Goal: Task Accomplishment & Management: Manage account settings

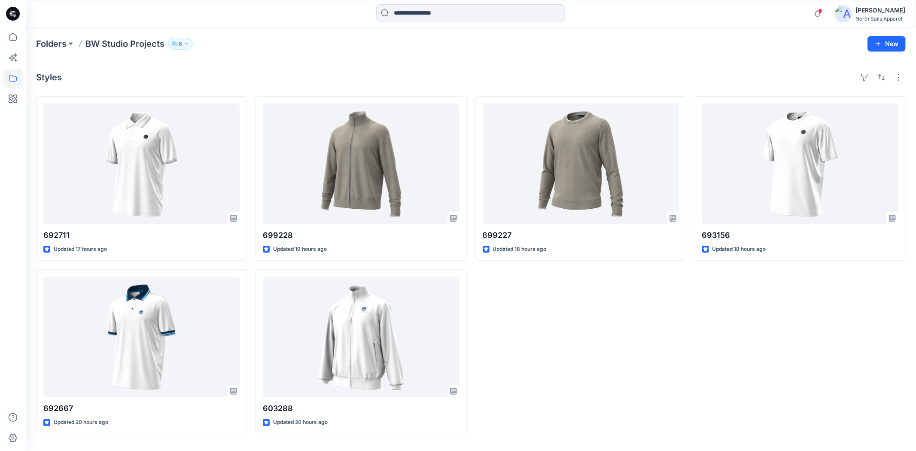
click at [580, 368] on div "699227 Updated 18 hours ago" at bounding box center [581, 265] width 211 height 338
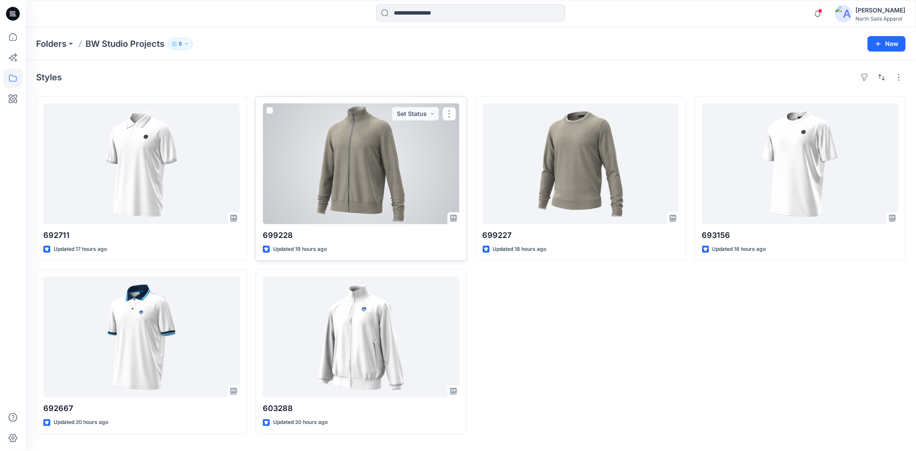
click at [409, 165] on div at bounding box center [361, 164] width 196 height 121
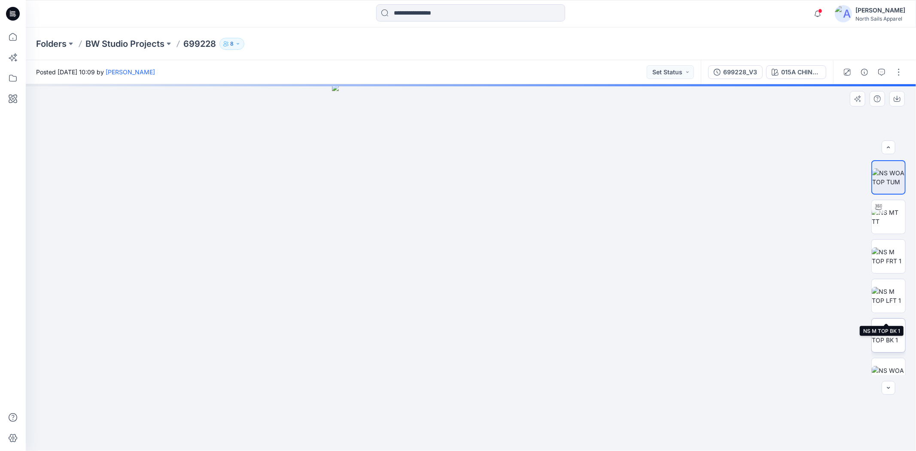
scroll to position [95, 0]
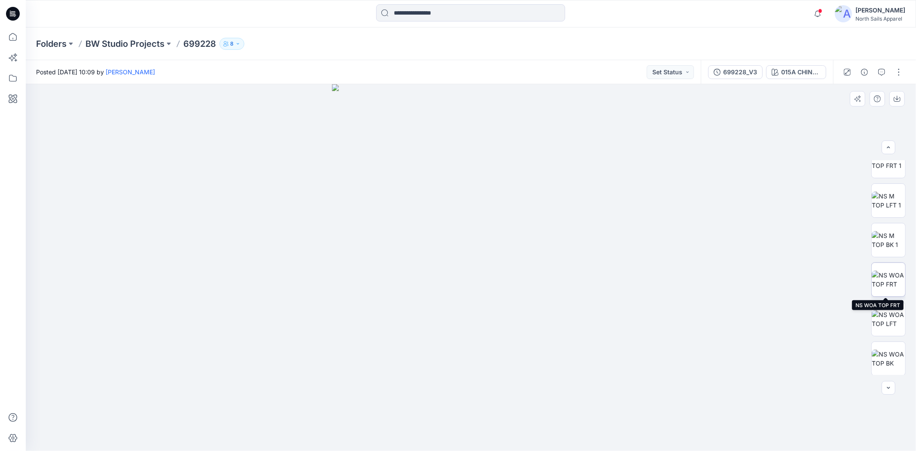
click at [901, 281] on img at bounding box center [889, 280] width 34 height 18
drag, startPoint x: 336, startPoint y: 198, endPoint x: 410, endPoint y: 66, distance: 151.4
click at [409, 67] on div "Posted [DATE] 10:09 by [PERSON_NAME] Set Status 699228_V3 015A CHINO BEIGE MELA…" at bounding box center [471, 255] width 891 height 391
drag, startPoint x: 375, startPoint y: 268, endPoint x: 615, endPoint y: 280, distance: 240.0
click at [615, 280] on img at bounding box center [488, 41] width 924 height 819
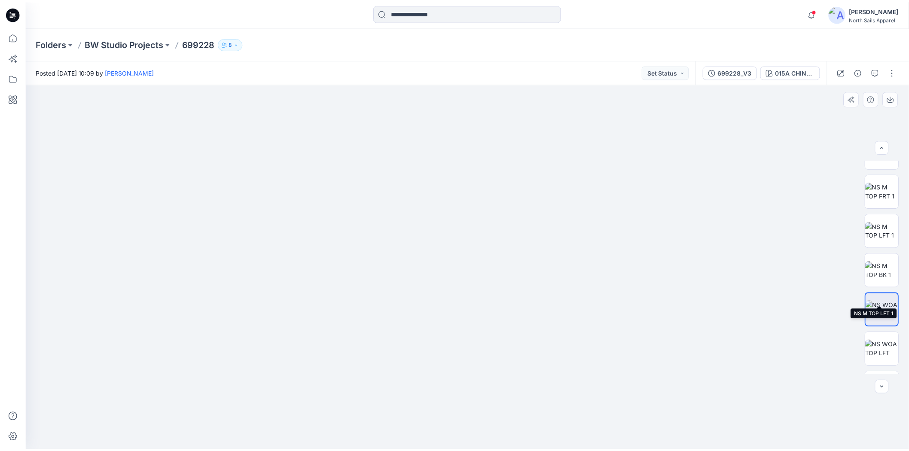
scroll to position [0, 0]
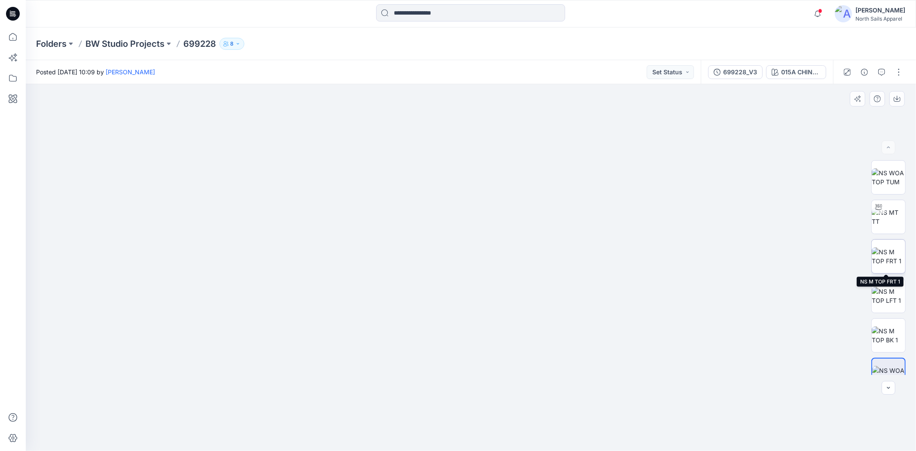
click at [885, 250] on img at bounding box center [889, 256] width 34 height 18
click at [448, 268] on img at bounding box center [471, 148] width 410 height 605
drag, startPoint x: 514, startPoint y: 138, endPoint x: 508, endPoint y: 209, distance: 70.7
click at [525, 250] on img at bounding box center [471, 267] width 268 height 367
drag, startPoint x: 493, startPoint y: 394, endPoint x: 514, endPoint y: 230, distance: 165.9
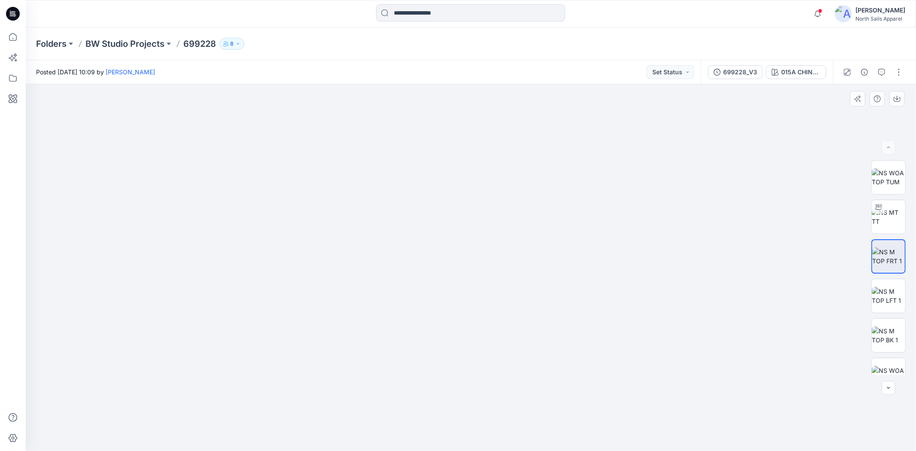
click at [514, 230] on img at bounding box center [481, 181] width 910 height 539
drag, startPoint x: 501, startPoint y: 393, endPoint x: 503, endPoint y: 335, distance: 57.6
click at [496, 332] on img at bounding box center [476, 151] width 910 height 599
drag, startPoint x: 566, startPoint y: 362, endPoint x: 365, endPoint y: 261, distance: 225.0
click at [365, 261] on img at bounding box center [471, 134] width 696 height 633
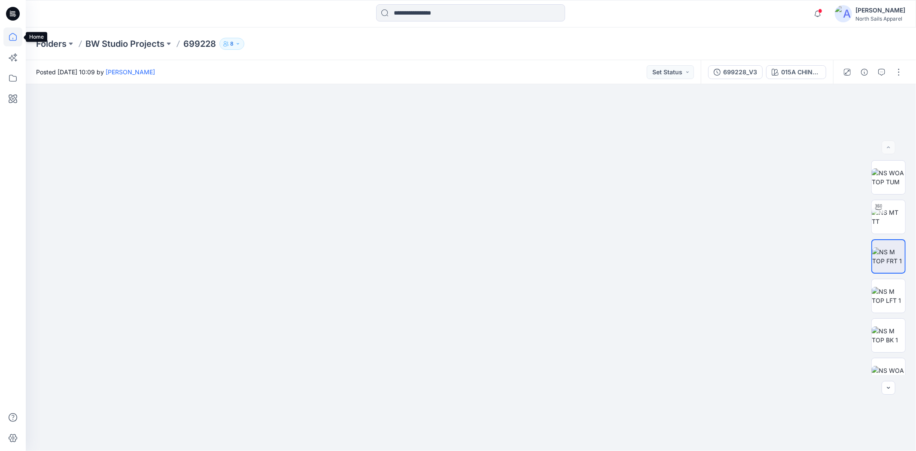
click at [12, 40] on icon at bounding box center [13, 37] width 8 height 8
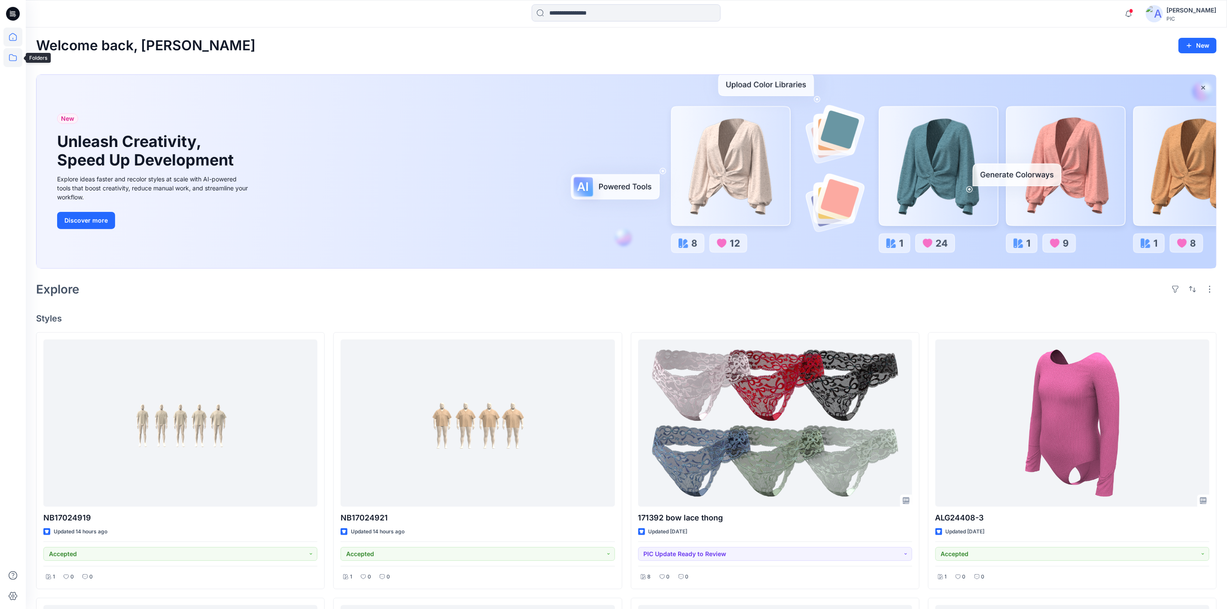
click at [9, 56] on icon at bounding box center [12, 57] width 19 height 19
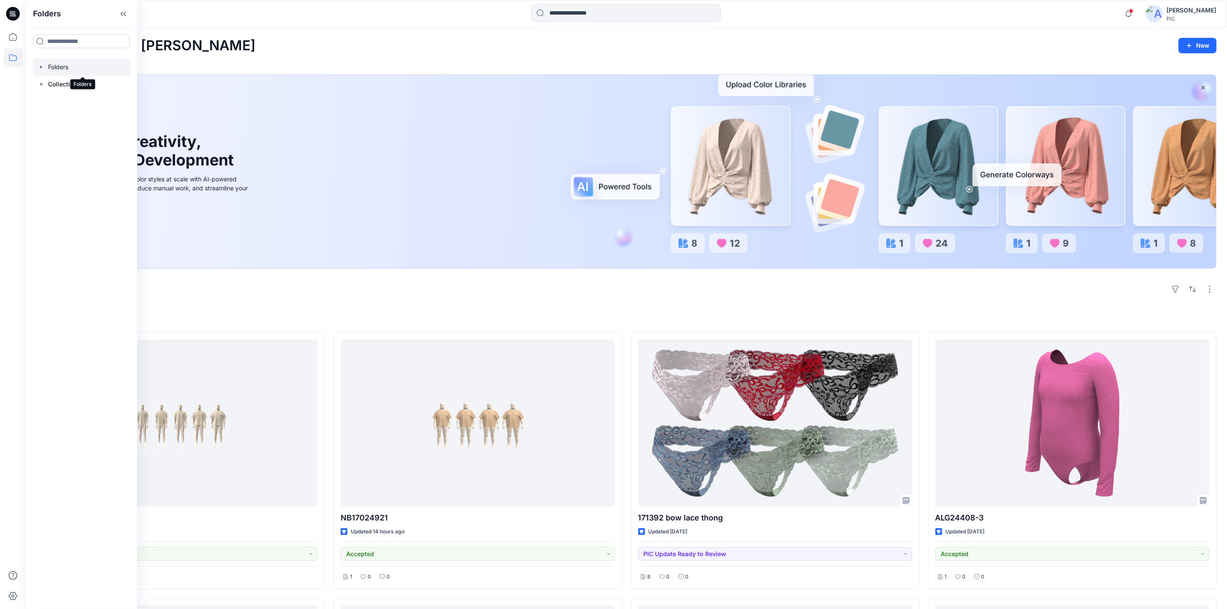
click at [64, 66] on div at bounding box center [82, 66] width 98 height 17
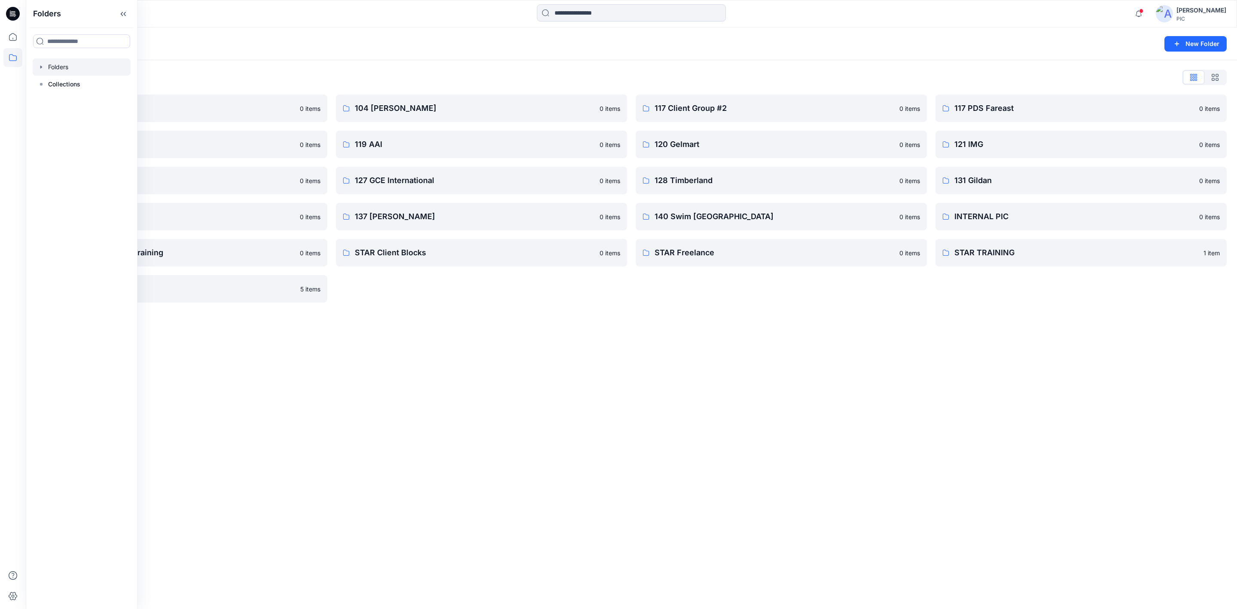
click at [968, 375] on div "Folders New Folder Folders List 103 HIS International 0 items 118 Add Black 0 i…" at bounding box center [631, 317] width 1211 height 581
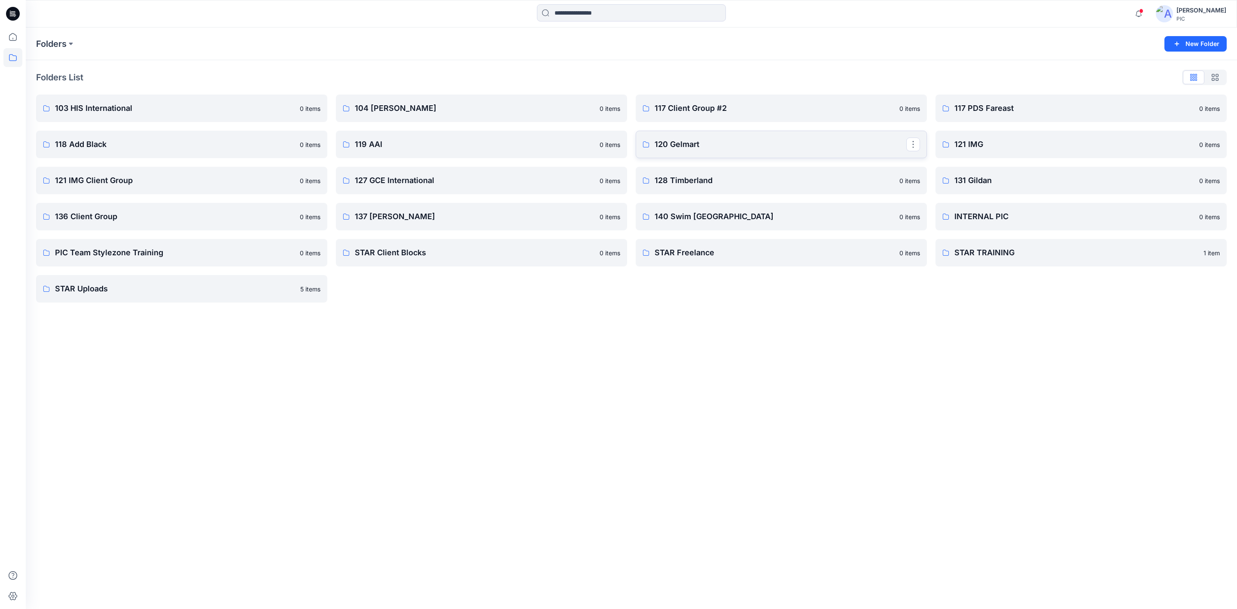
click at [682, 142] on p "120 Gelmart" at bounding box center [781, 144] width 252 height 12
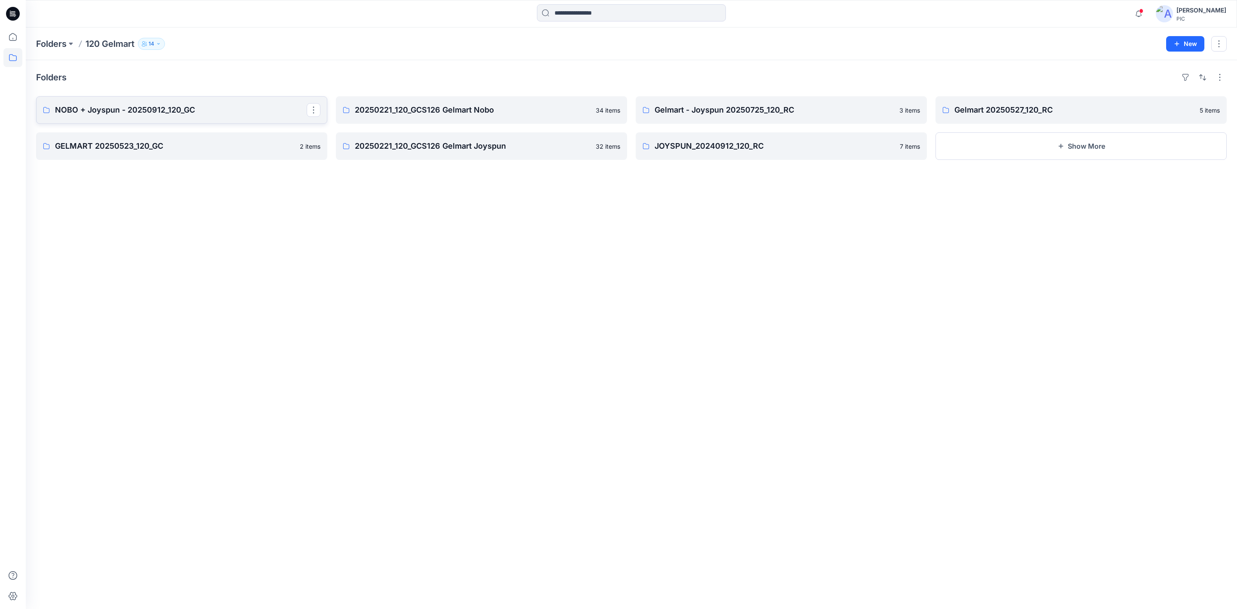
click at [228, 112] on p "NOBO + Joyspun - 20250912_120_GC" at bounding box center [181, 110] width 252 height 12
click at [229, 253] on div "Folders NOBO + Joyspun - 20250912_120_GC 0 items GELMART 20250523_120_GC 2 item…" at bounding box center [631, 334] width 1211 height 549
click at [311, 106] on button "button" at bounding box center [314, 110] width 14 height 14
click at [327, 129] on p "Edit" at bounding box center [328, 129] width 11 height 9
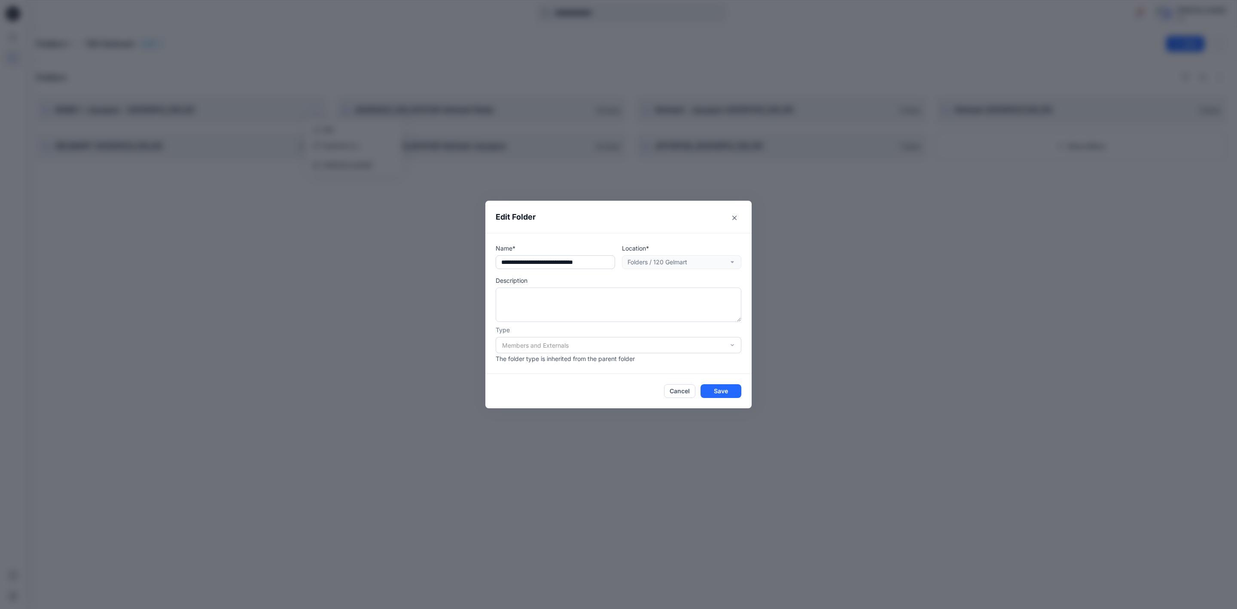
drag, startPoint x: 552, startPoint y: 264, endPoint x: 529, endPoint y: 265, distance: 23.2
click at [529, 265] on input "**********" at bounding box center [555, 262] width 119 height 14
type input "**********"
click at [727, 387] on button "Save" at bounding box center [721, 391] width 41 height 14
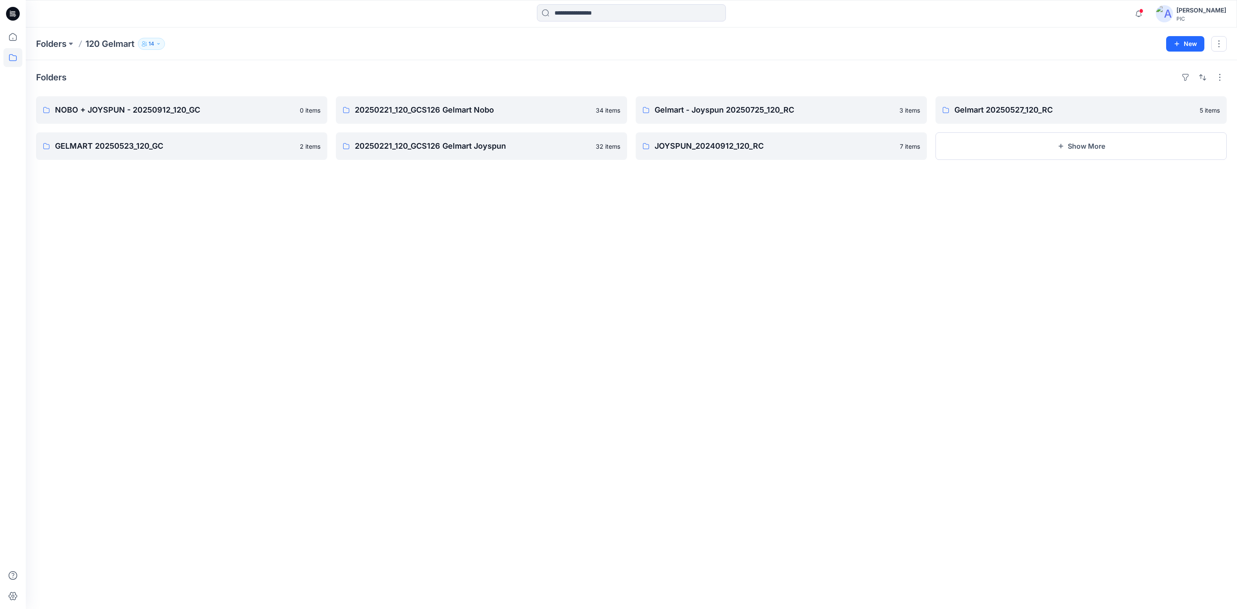
click at [186, 414] on div "Folders NOBO + JOYSPUN - 20250912_120_GC 0 items GELMART 20250523_120_GC 2 item…" at bounding box center [631, 334] width 1211 height 549
